Goal: Navigation & Orientation: Find specific page/section

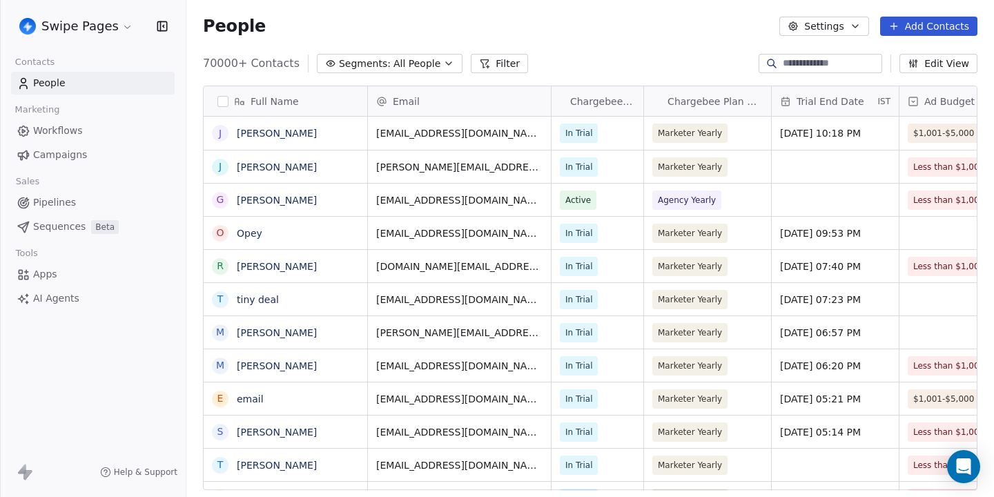
scroll to position [437, 807]
click at [91, 26] on html "Swipe Pages Contacts People Marketing Workflows Campaigns Sales Pipelines Seque…" at bounding box center [497, 248] width 994 height 497
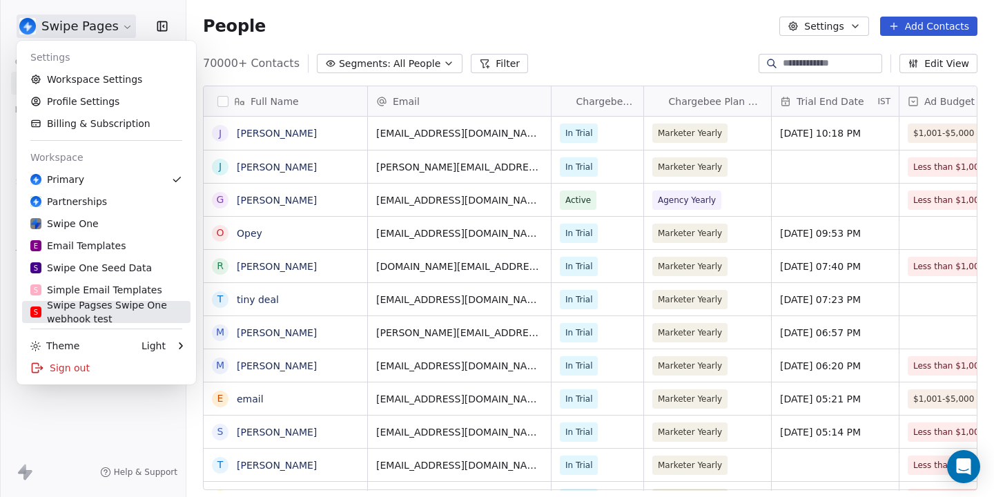
click at [90, 313] on div "S Swipe Pagses Swipe One webhook test" at bounding box center [106, 312] width 152 height 28
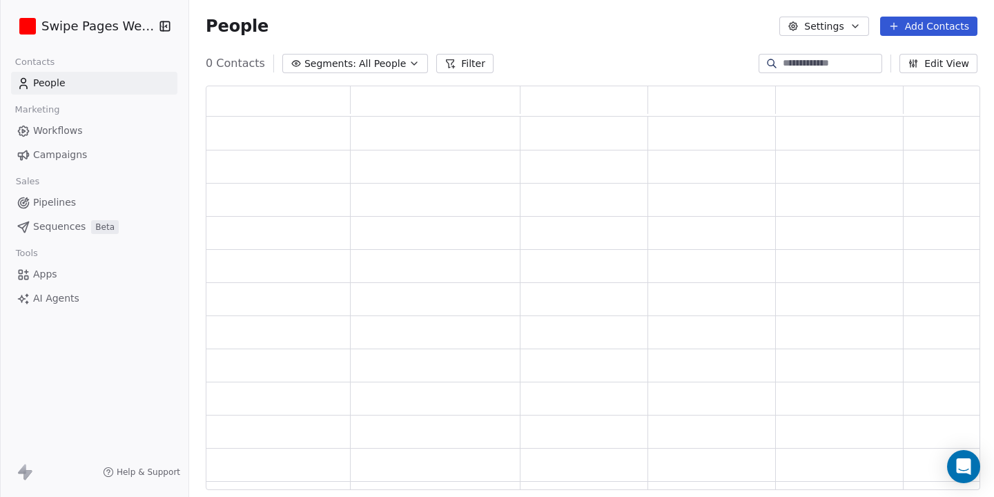
scroll to position [1, 1]
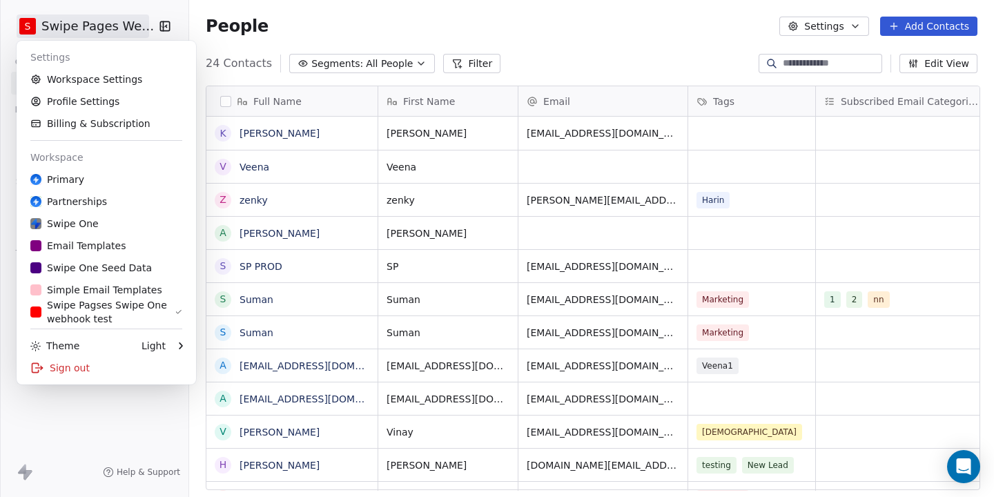
click at [81, 30] on html "S Swipe Pages Webhook Contacts People Marketing Workflows Campaigns Sales Pipel…" at bounding box center [497, 248] width 994 height 497
click at [123, 77] on link "Workspace Settings" at bounding box center [106, 79] width 168 height 22
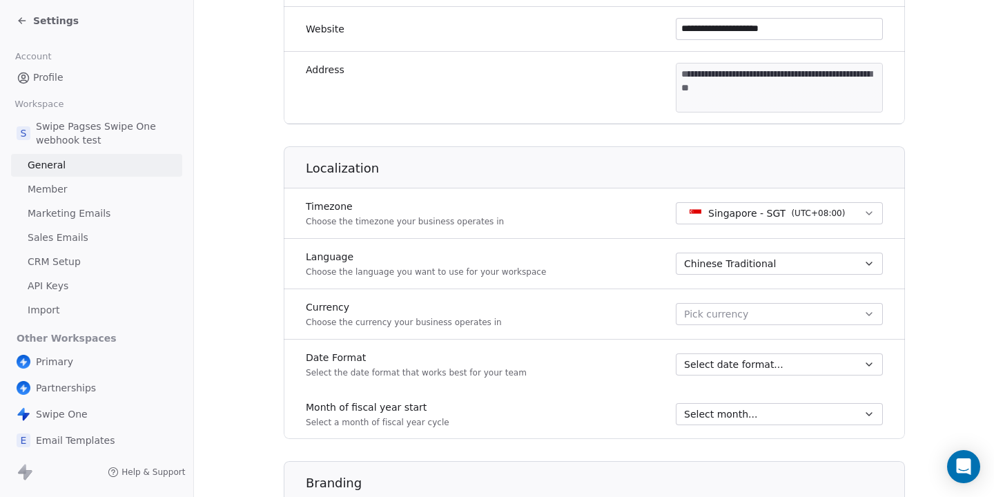
scroll to position [439, 0]
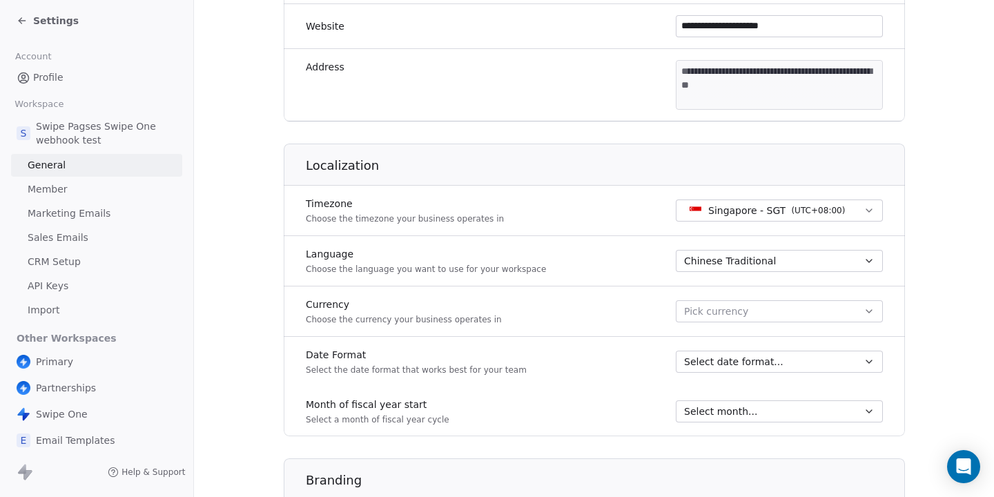
click at [82, 188] on link "Member" at bounding box center [96, 189] width 171 height 23
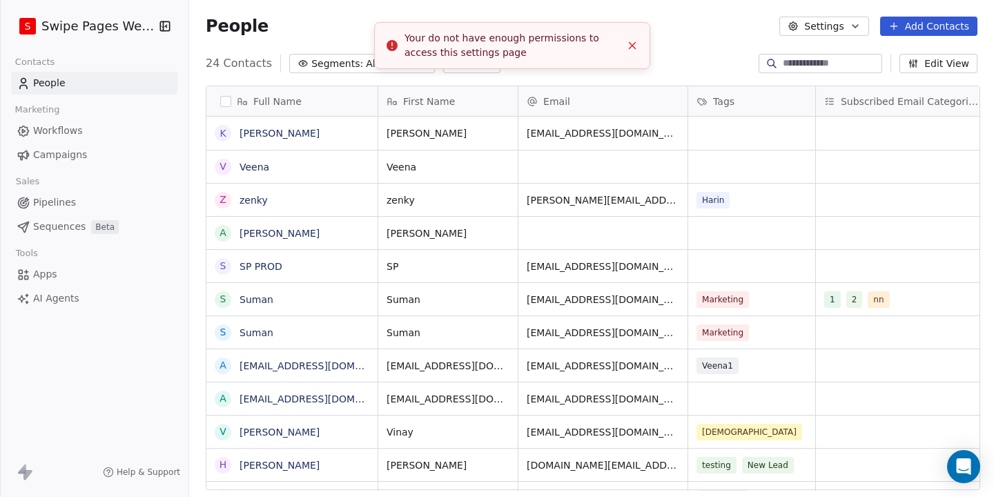
scroll to position [437, 807]
click at [97, 26] on html "S Swipe Pages Webhook Contacts People Marketing Workflows Campaigns Sales Pipel…" at bounding box center [497, 248] width 994 height 497
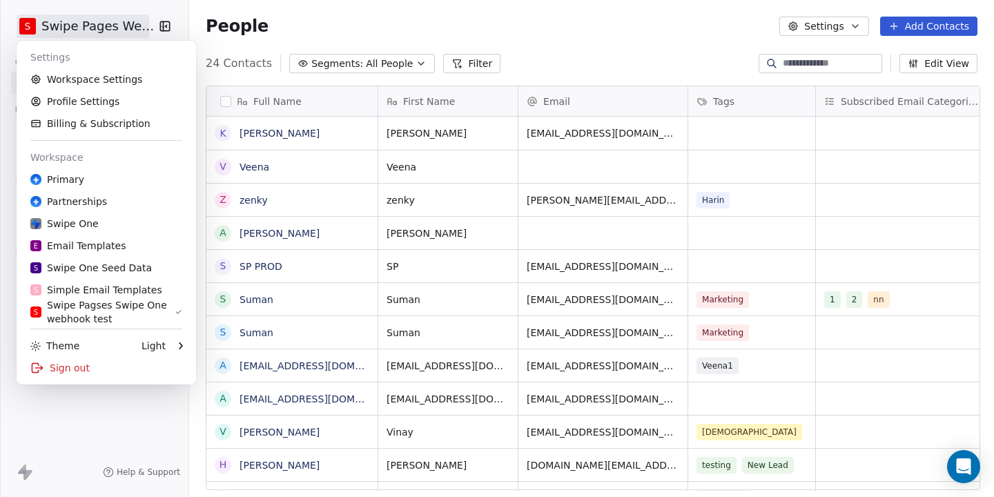
click at [82, 406] on html "S Swipe Pages Webhook Contacts People Marketing Workflows Campaigns Sales Pipel…" at bounding box center [497, 248] width 994 height 497
